Goal: Check status: Verify the current state of an ongoing process or item

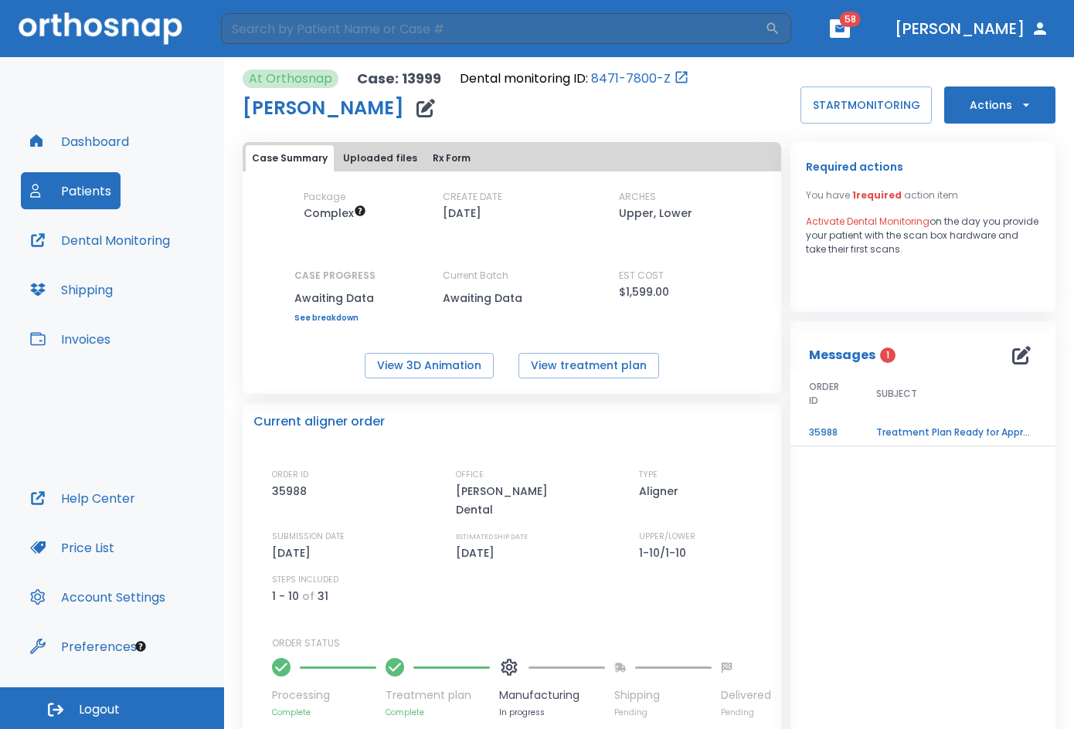
scroll to position [126, 0]
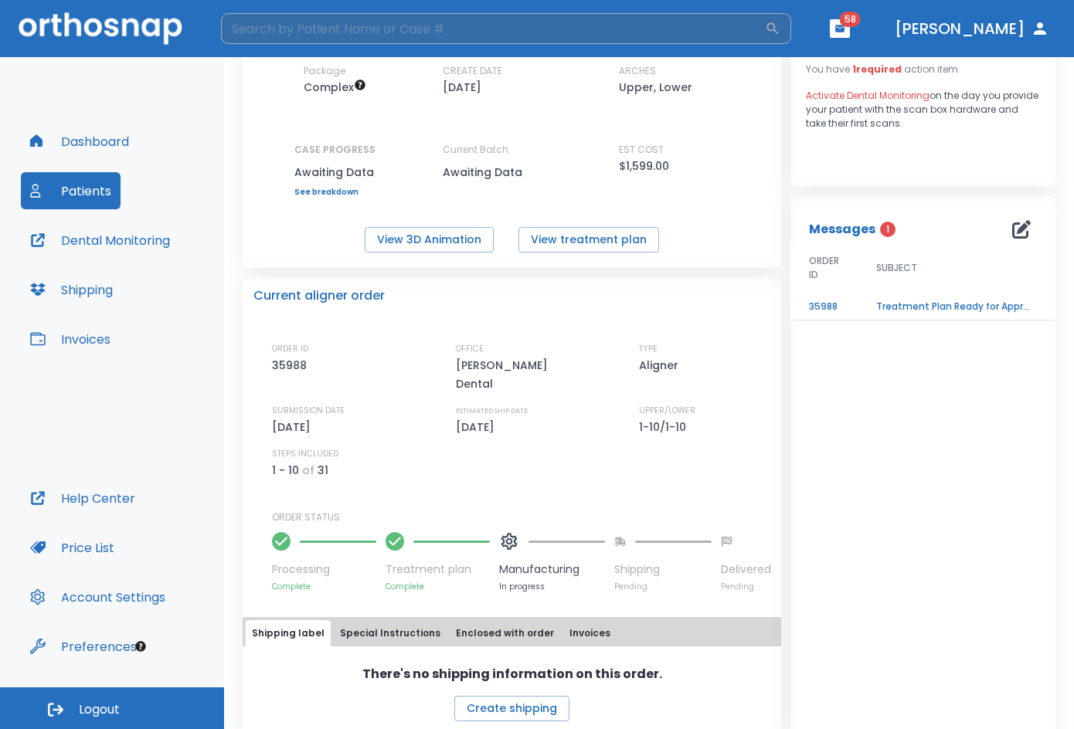
click at [515, 25] on input "search" at bounding box center [493, 28] width 544 height 31
type input "[PERSON_NAME]"
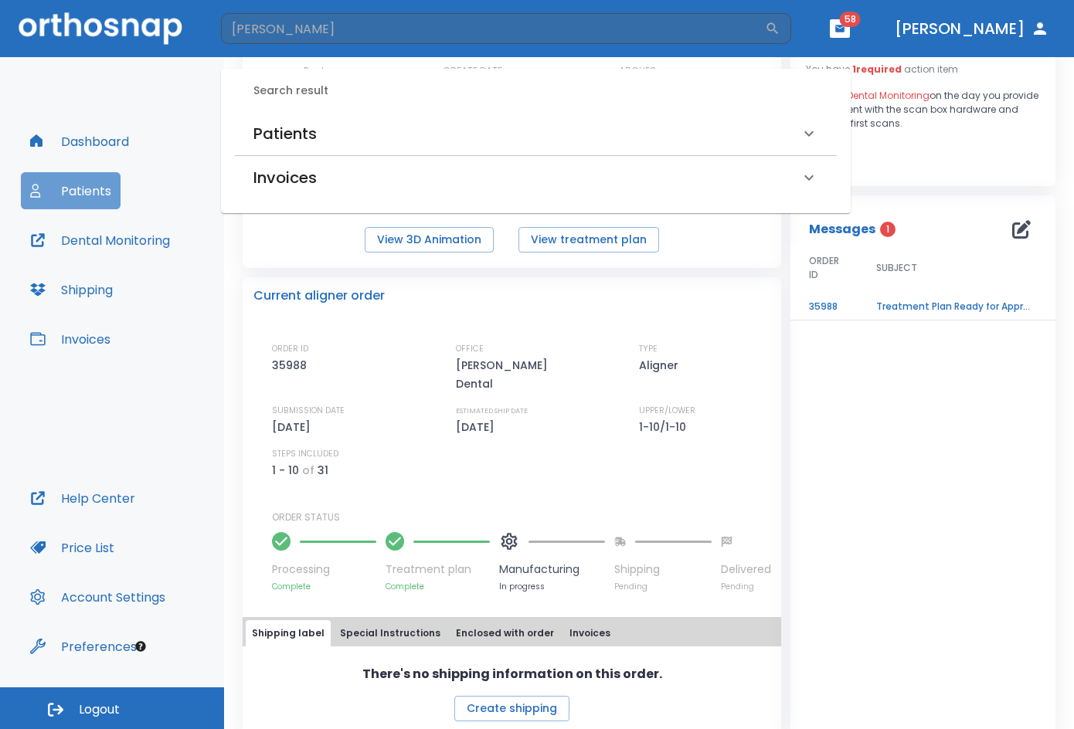
click at [92, 185] on button "Patients" at bounding box center [71, 190] width 100 height 37
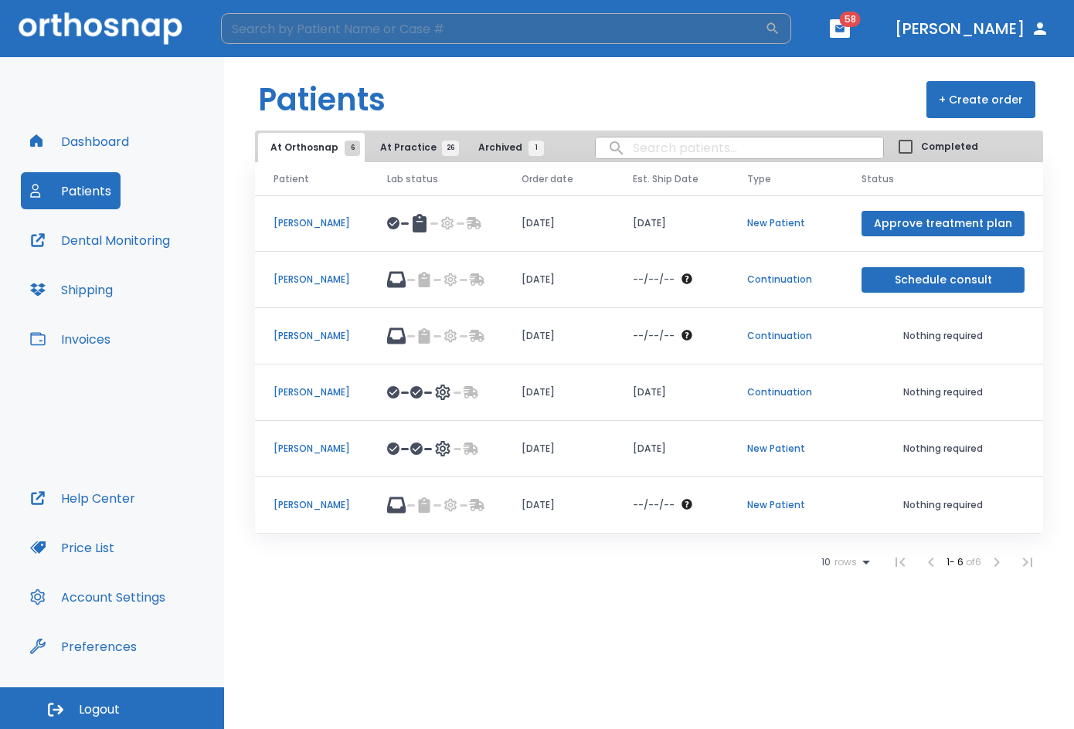
drag, startPoint x: 357, startPoint y: 12, endPoint x: 340, endPoint y: 32, distance: 26.3
click at [352, 17] on header "​ 58 [PERSON_NAME]" at bounding box center [537, 28] width 1074 height 57
click at [340, 32] on input "search" at bounding box center [493, 28] width 544 height 31
type input "[PERSON_NAME]"
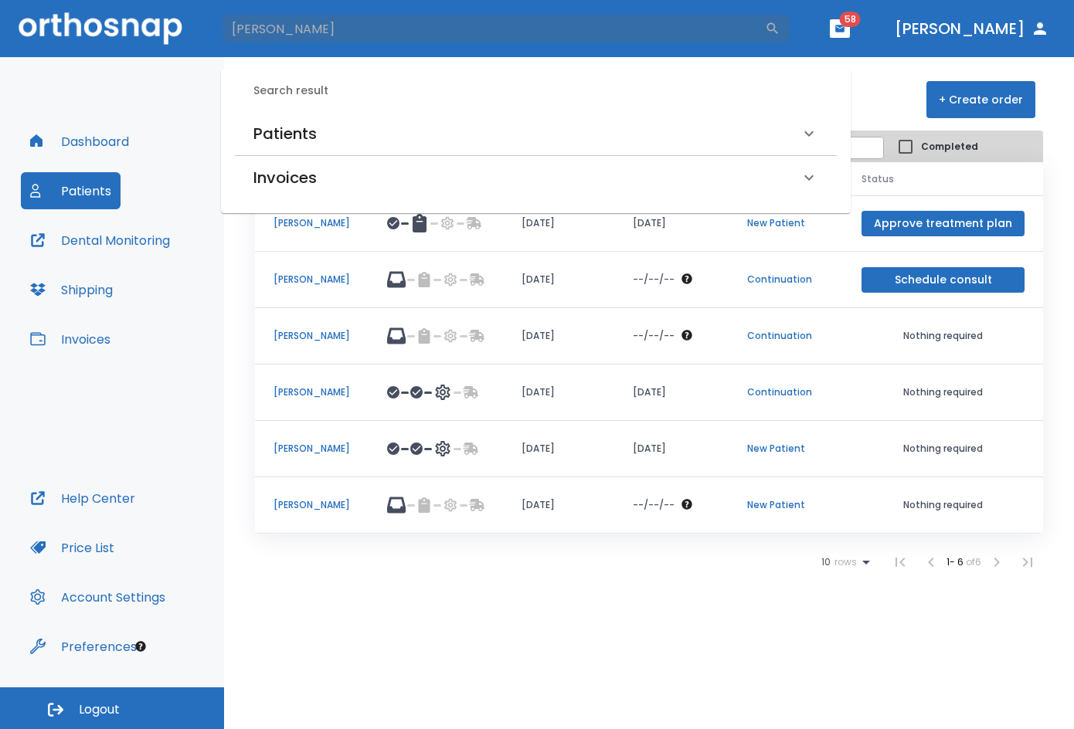
click at [288, 124] on h6 "Patients" at bounding box center [284, 133] width 63 height 25
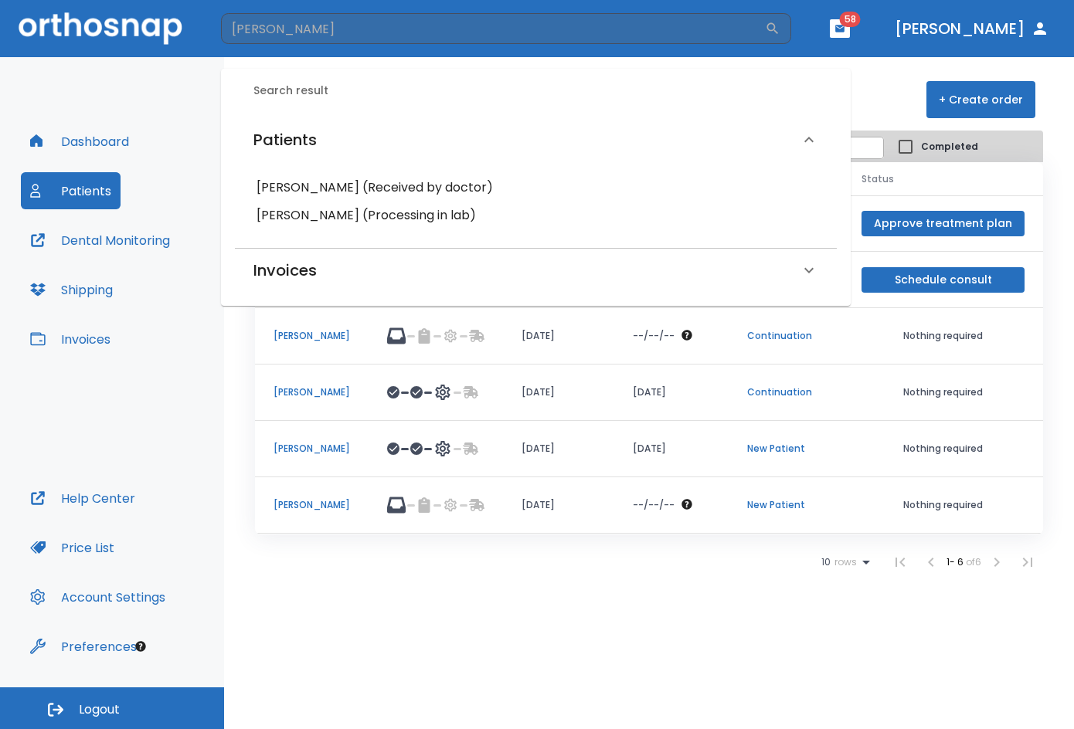
click at [306, 182] on h6 "[PERSON_NAME] (Received by doctor)" at bounding box center [536, 188] width 559 height 22
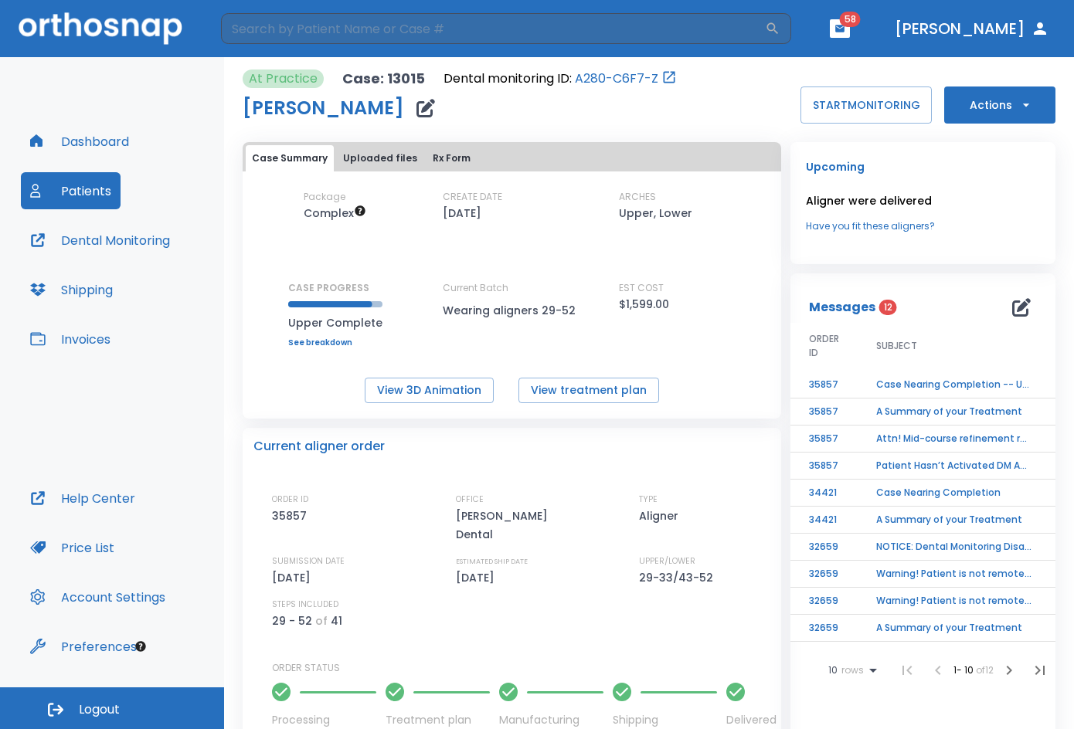
click at [875, 379] on td "Case Nearing Completion -- Upper" at bounding box center [954, 385] width 193 height 27
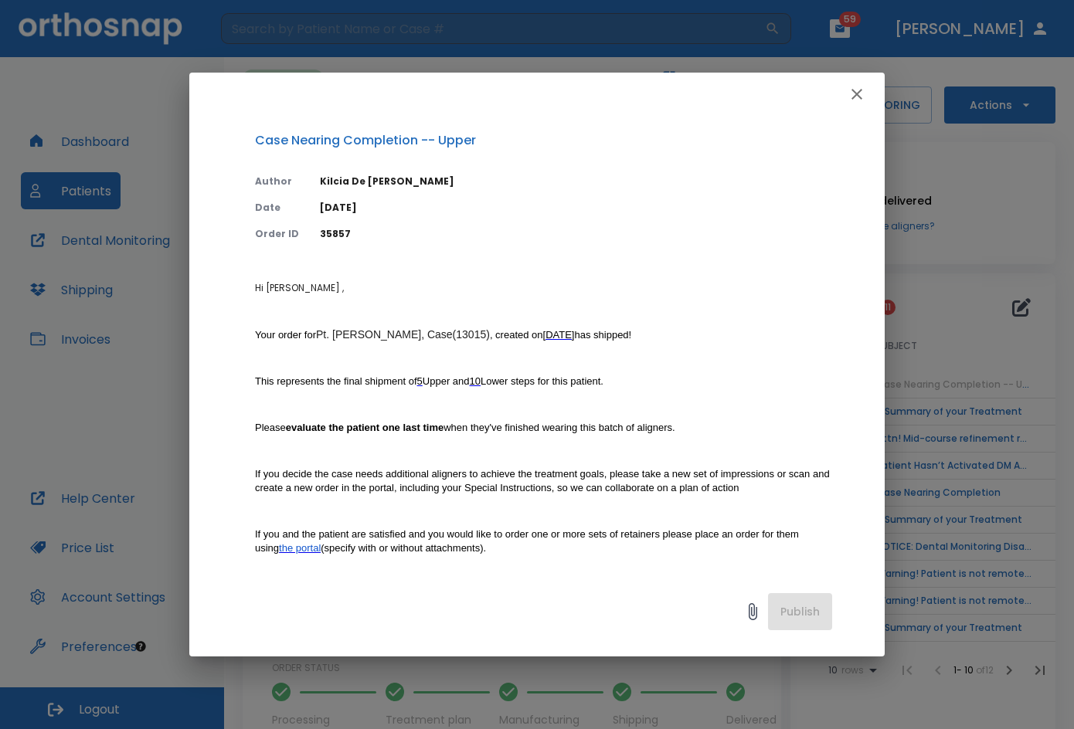
click at [853, 95] on icon "button" at bounding box center [857, 94] width 19 height 19
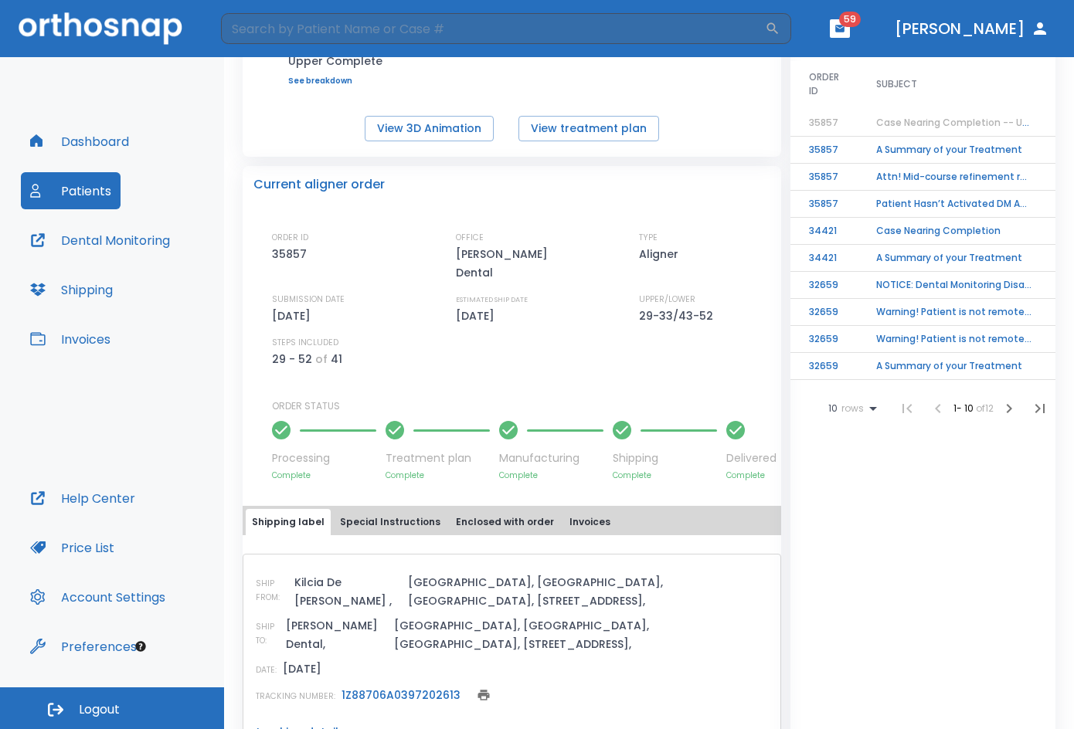
scroll to position [206, 0]
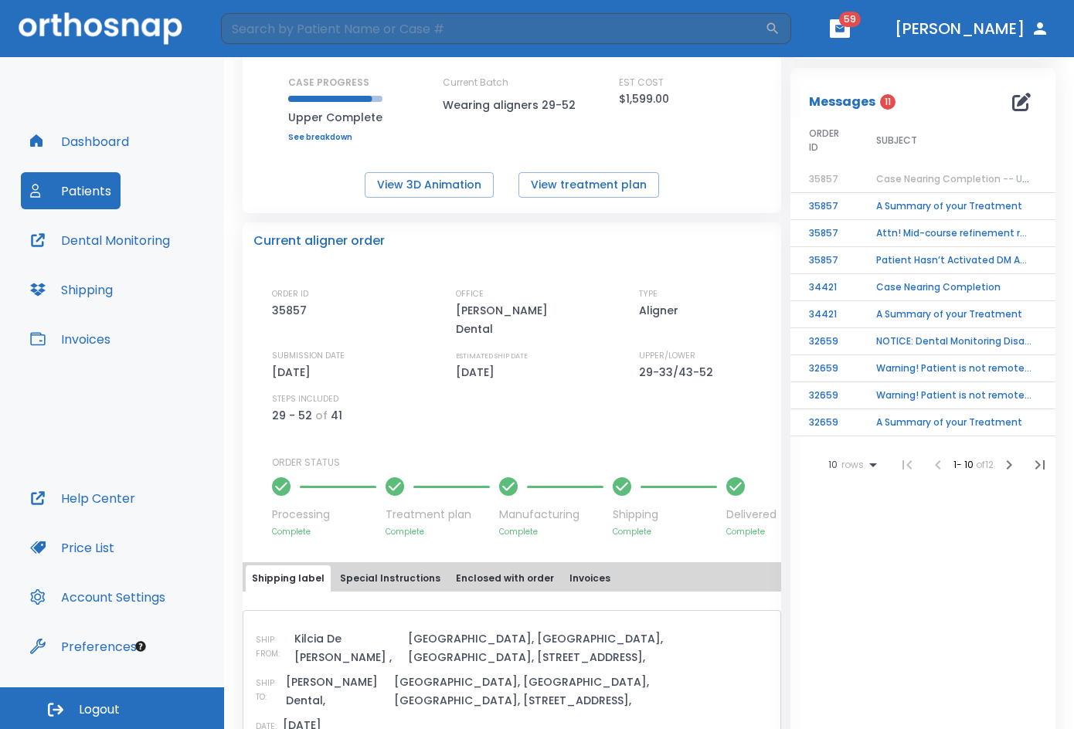
click at [920, 172] on td "Case Nearing Completion -- Upper" at bounding box center [954, 179] width 193 height 27
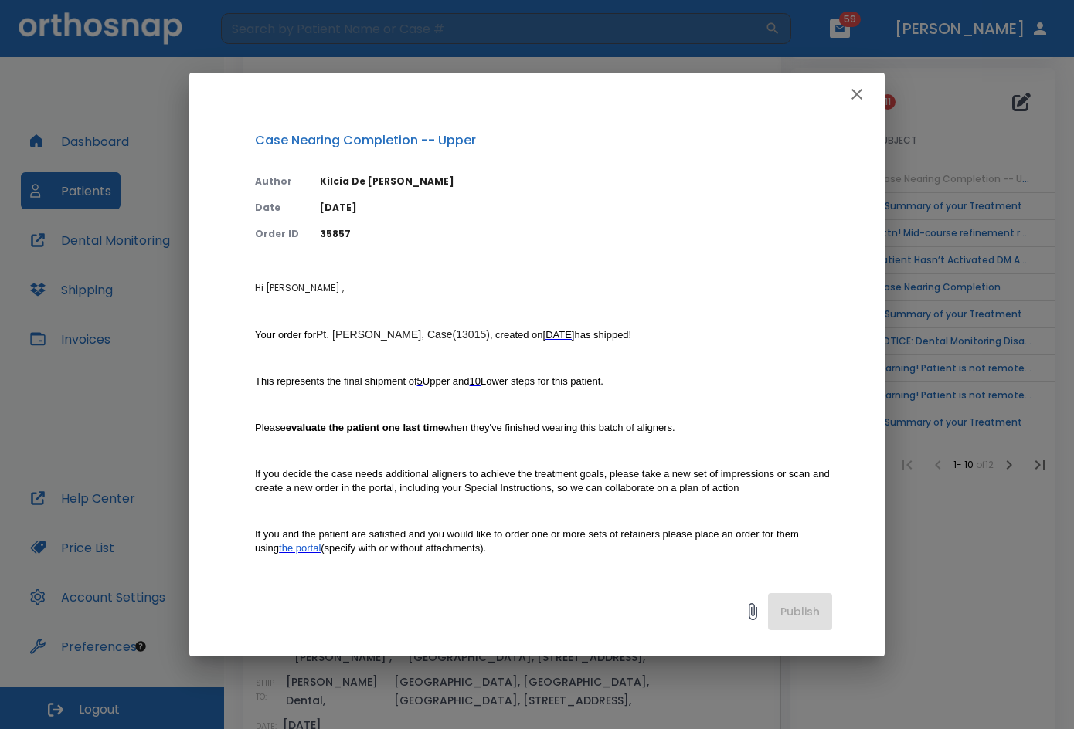
click at [864, 91] on icon "button" at bounding box center [857, 94] width 19 height 19
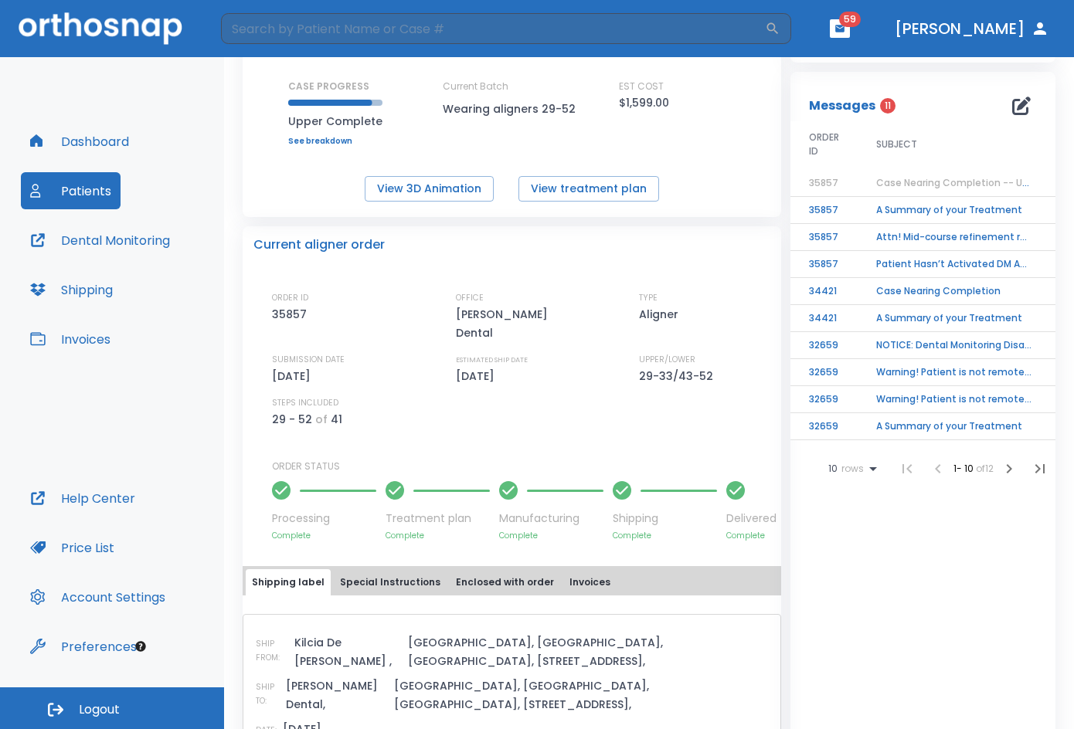
scroll to position [0, 0]
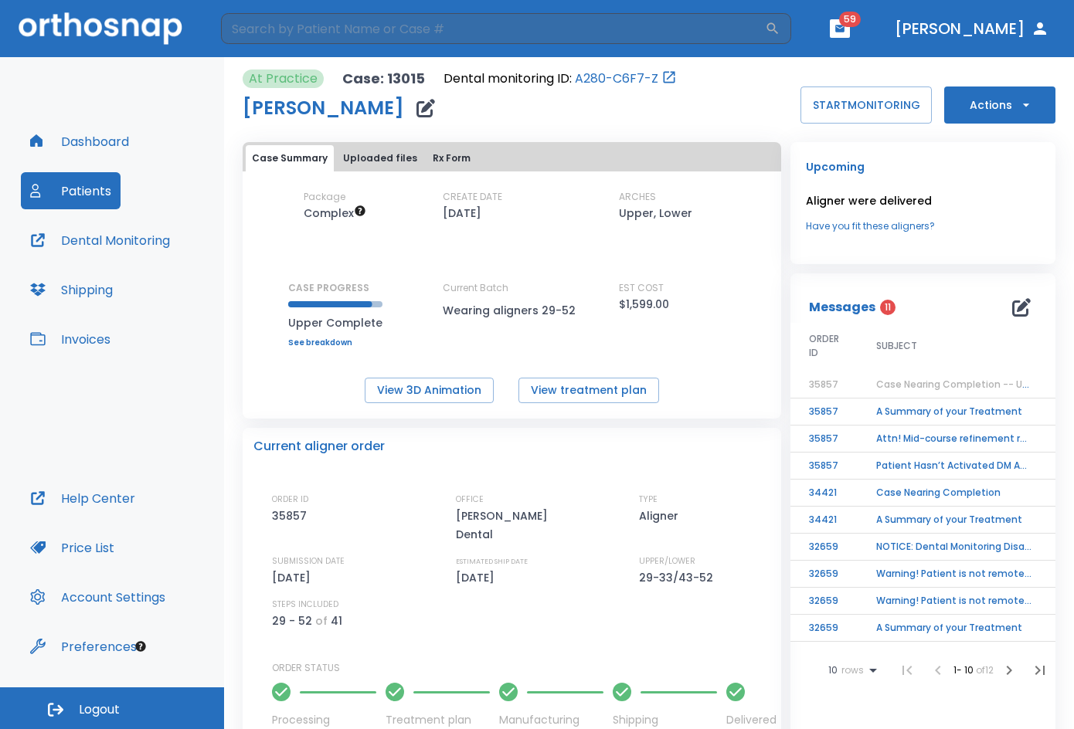
click at [900, 405] on td "A Summary of your Treatment" at bounding box center [954, 412] width 193 height 27
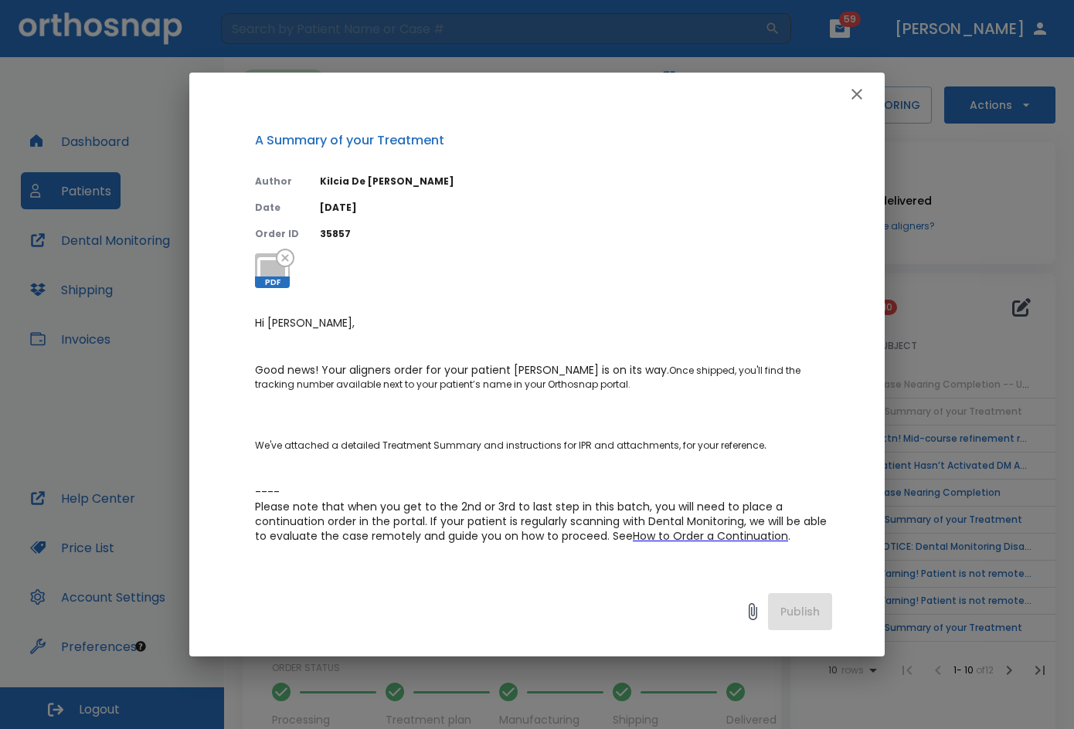
click at [869, 97] on button "button" at bounding box center [856, 94] width 31 height 31
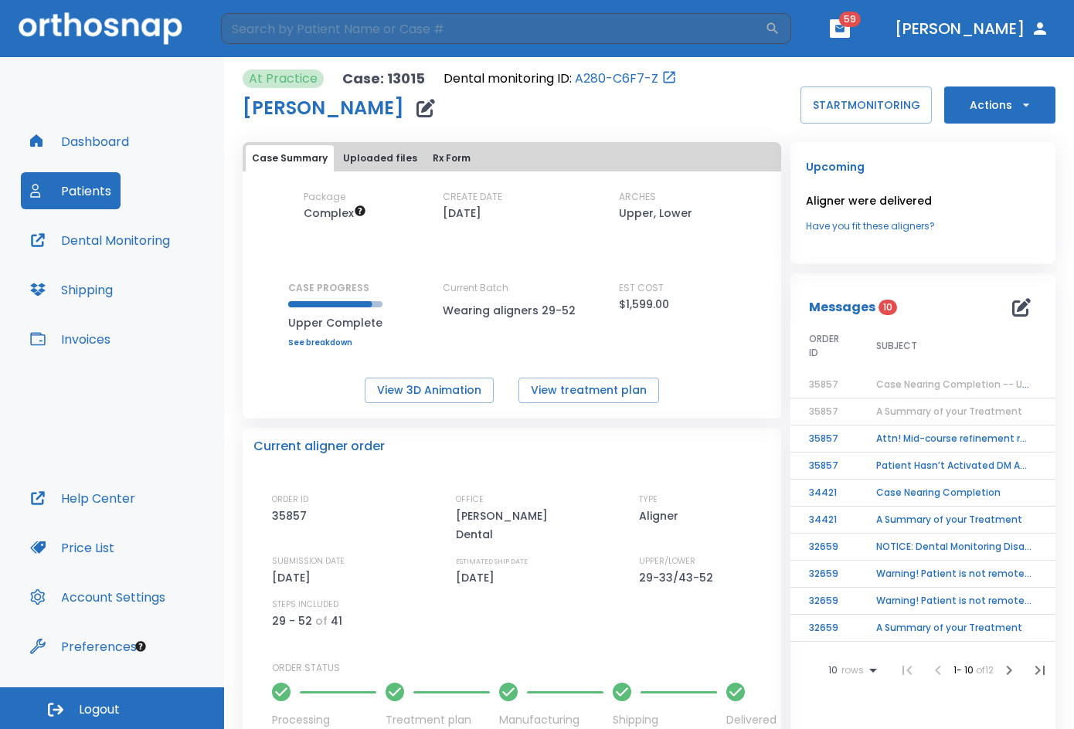
click at [894, 439] on td "Attn! Mid-course refinement required" at bounding box center [954, 439] width 193 height 27
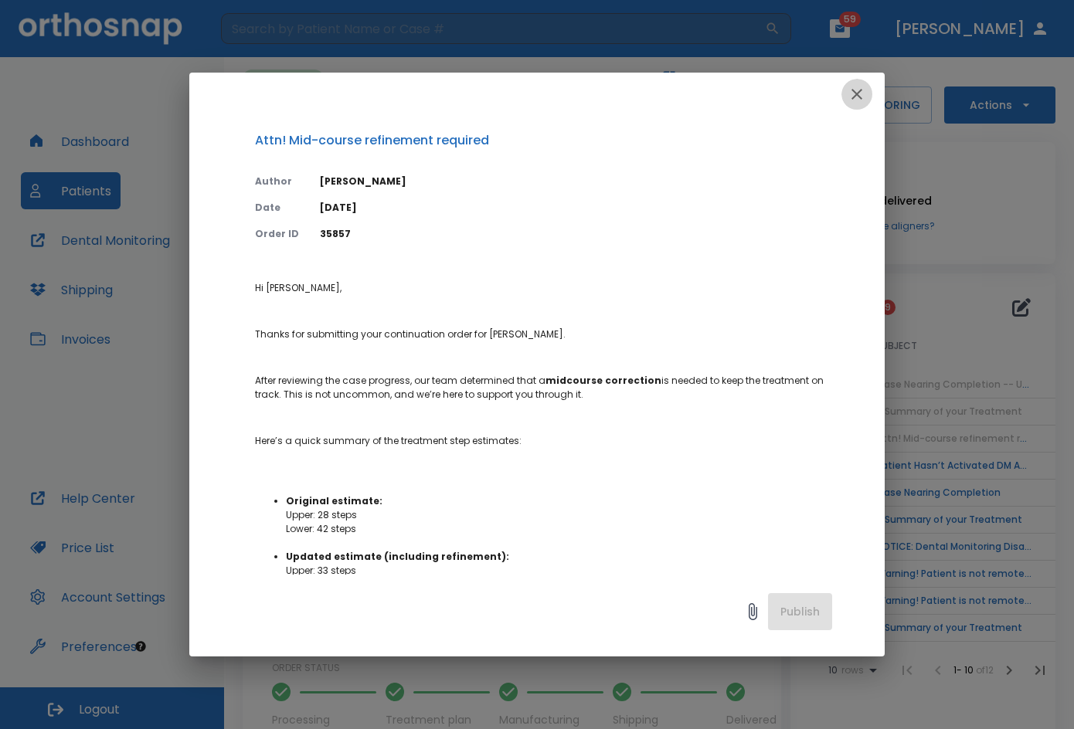
click at [850, 104] on button "button" at bounding box center [856, 94] width 31 height 31
